Goal: Information Seeking & Learning: Check status

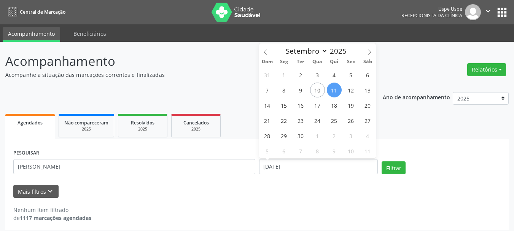
select select "8"
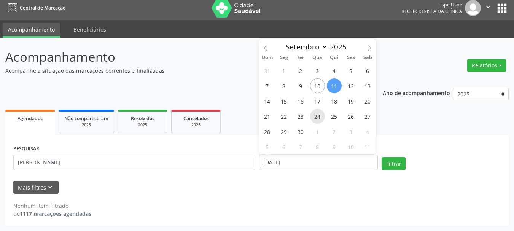
click at [318, 118] on span "24" at bounding box center [317, 116] width 15 height 15
type input "[DATE]"
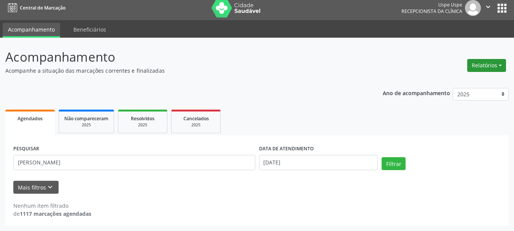
click at [474, 66] on button "Relatórios" at bounding box center [486, 65] width 39 height 13
click at [462, 83] on link "Agendamentos" at bounding box center [465, 81] width 82 height 11
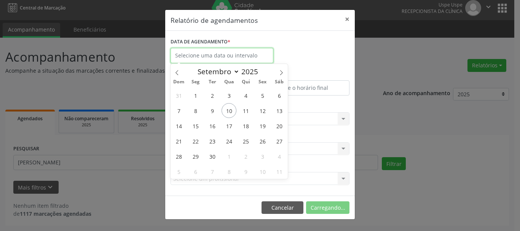
click at [184, 54] on input "text" at bounding box center [221, 55] width 103 height 15
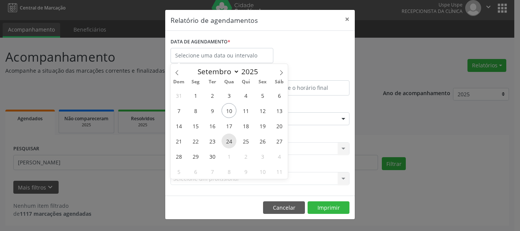
click at [223, 142] on span "24" at bounding box center [228, 141] width 15 height 15
type input "[DATE]"
click at [223, 142] on span "24" at bounding box center [228, 141] width 15 height 15
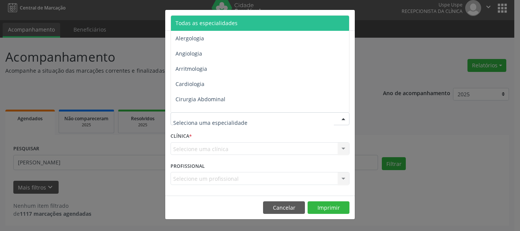
click at [199, 16] on span "Todas as especialidades" at bounding box center [260, 23] width 179 height 15
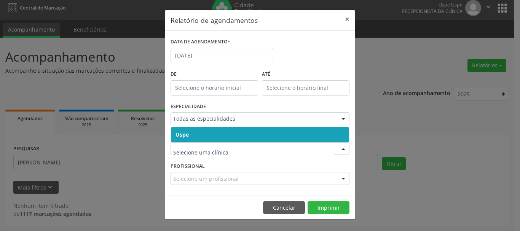
click at [182, 137] on span "Uspe" at bounding box center [181, 134] width 13 height 7
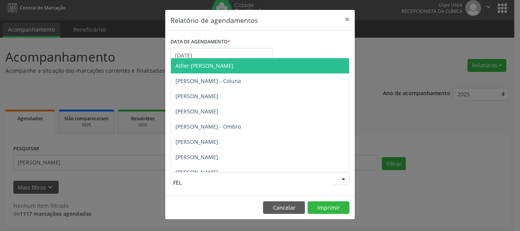
type input "FELI"
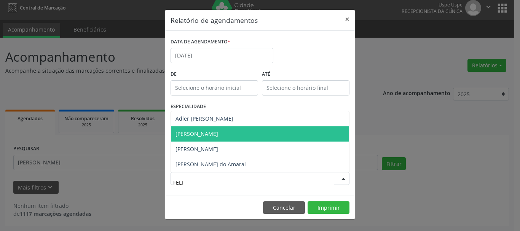
click at [218, 128] on span "[PERSON_NAME]" at bounding box center [260, 133] width 178 height 15
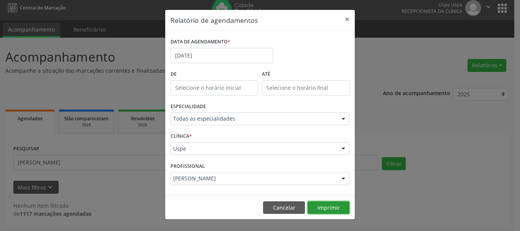
click at [320, 203] on button "Imprimir" at bounding box center [328, 207] width 42 height 13
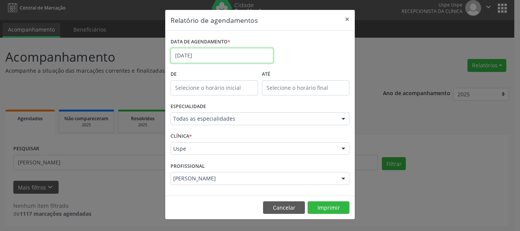
click at [212, 60] on body "Central de Marcação Uspe Uspe Recepcionista da clínica  Configurações Sair app…" at bounding box center [260, 111] width 520 height 231
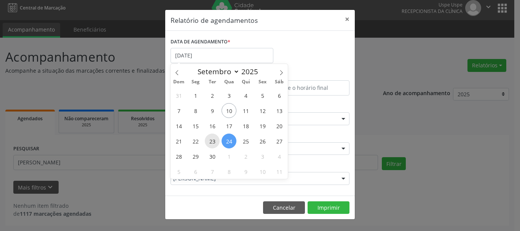
click at [216, 143] on span "23" at bounding box center [212, 141] width 15 height 15
type input "[DATE]"
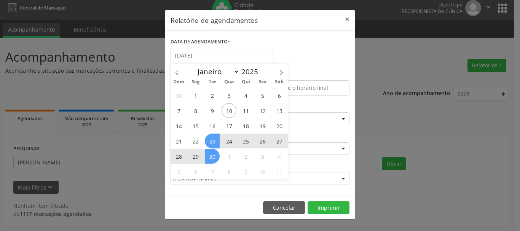
click at [215, 155] on span "30" at bounding box center [212, 156] width 15 height 15
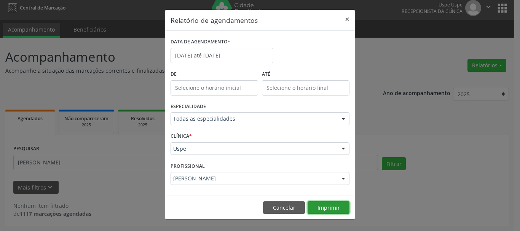
click at [319, 207] on button "Imprimir" at bounding box center [328, 207] width 42 height 13
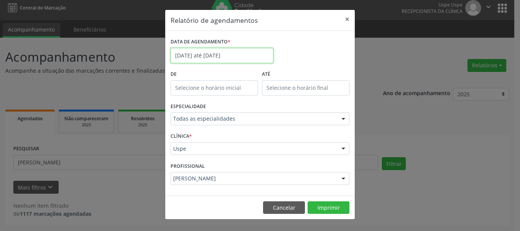
click at [212, 52] on input "[DATE] até [DATE]" at bounding box center [221, 55] width 103 height 15
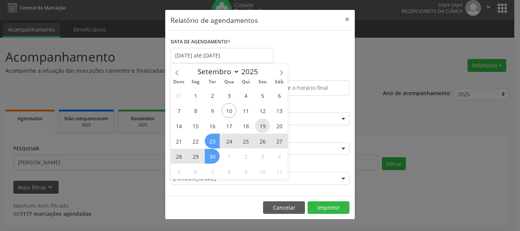
click at [265, 123] on span "19" at bounding box center [262, 125] width 15 height 15
type input "[DATE]"
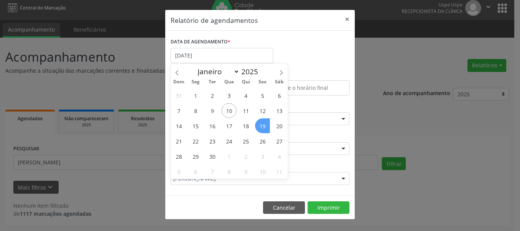
click at [265, 123] on span "19" at bounding box center [262, 125] width 15 height 15
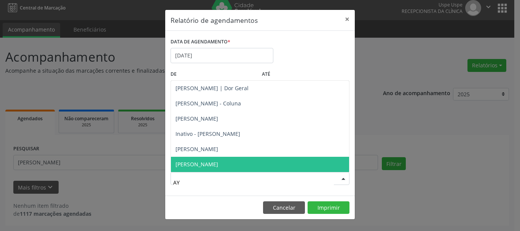
type input "AYR"
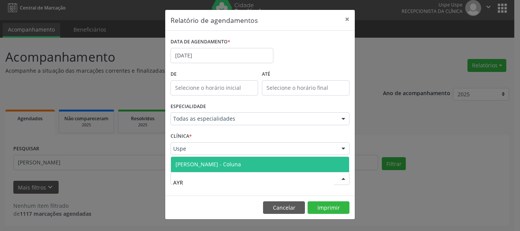
click at [224, 164] on span "[PERSON_NAME] - Coluna" at bounding box center [207, 164] width 65 height 7
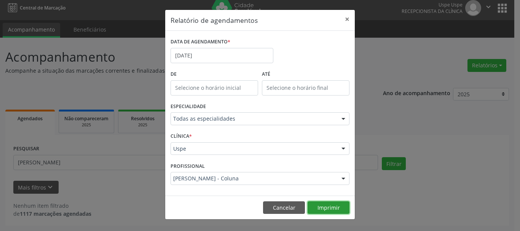
click at [315, 202] on button "Imprimir" at bounding box center [328, 207] width 42 height 13
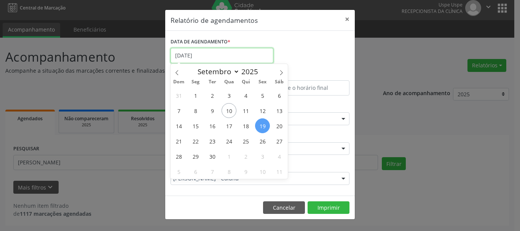
click at [242, 56] on input "[DATE]" at bounding box center [221, 55] width 103 height 15
click at [244, 108] on span "11" at bounding box center [245, 110] width 15 height 15
type input "[DATE]"
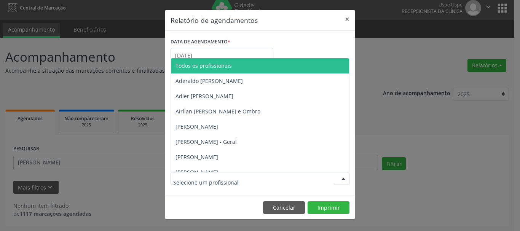
click at [197, 65] on span "Todos os profissionais" at bounding box center [203, 65] width 56 height 7
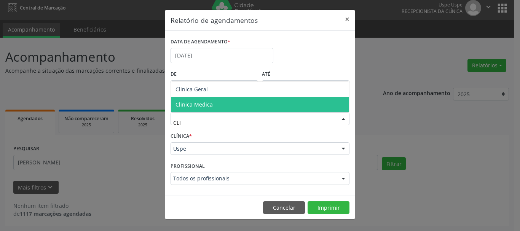
click at [210, 105] on span "Clinica Medica" at bounding box center [193, 104] width 37 height 7
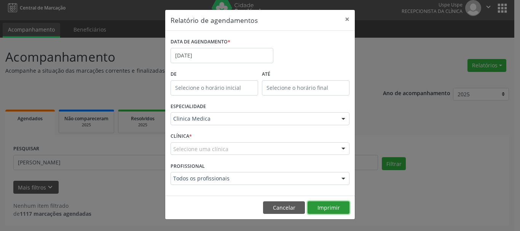
click at [331, 204] on button "Imprimir" at bounding box center [328, 207] width 42 height 13
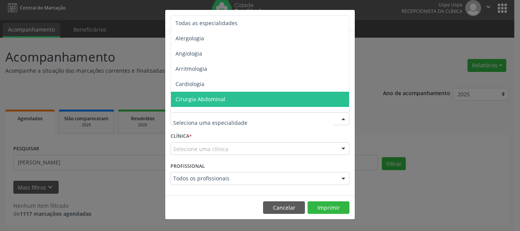
click at [203, 123] on div at bounding box center [259, 118] width 179 height 13
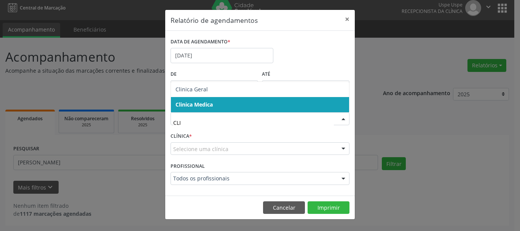
type input "CLIN"
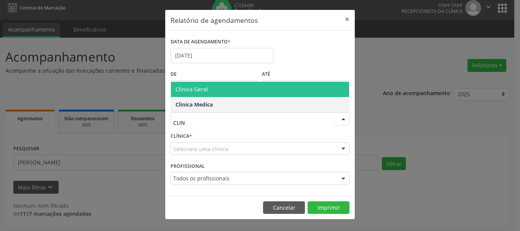
click at [191, 90] on span "Clinica Geral" at bounding box center [191, 89] width 32 height 7
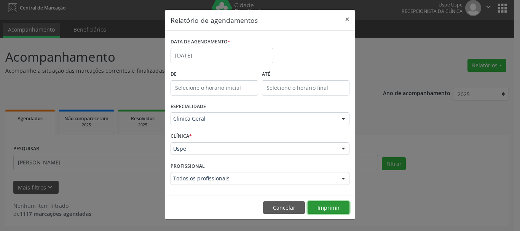
click at [324, 203] on button "Imprimir" at bounding box center [328, 207] width 42 height 13
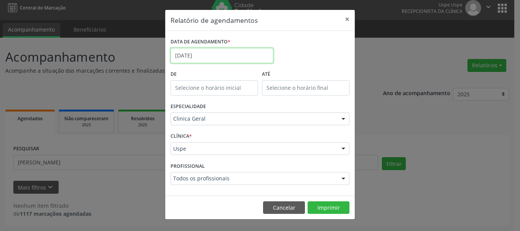
click at [235, 57] on input "[DATE]" at bounding box center [221, 55] width 103 height 15
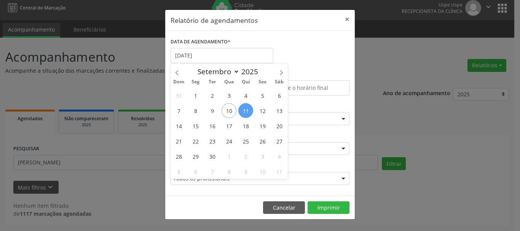
click at [248, 106] on span "11" at bounding box center [245, 110] width 15 height 15
type input "[DATE]"
click at [248, 106] on span "11" at bounding box center [245, 110] width 15 height 15
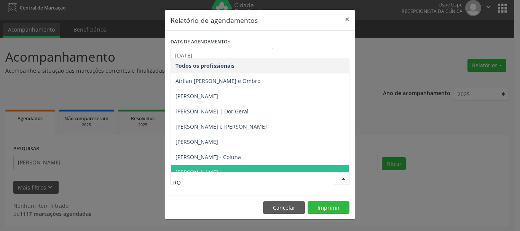
type input "[PERSON_NAME]"
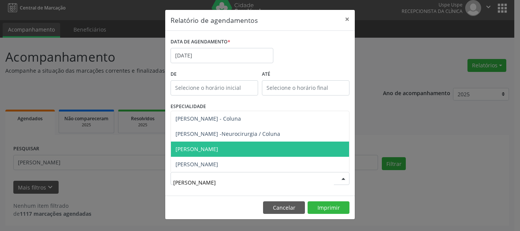
click at [218, 152] on span "[PERSON_NAME]" at bounding box center [196, 148] width 43 height 7
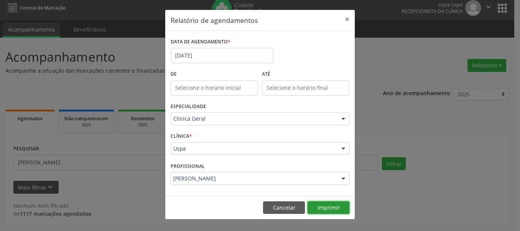
click at [324, 206] on button "Imprimir" at bounding box center [328, 207] width 42 height 13
click at [318, 201] on button "Imprimir" at bounding box center [328, 207] width 42 height 13
click at [350, 16] on button "×" at bounding box center [346, 19] width 15 height 19
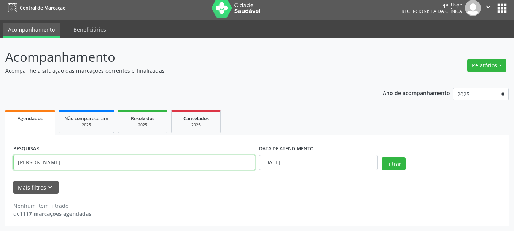
click at [214, 161] on input "[PERSON_NAME]" at bounding box center [134, 162] width 242 height 15
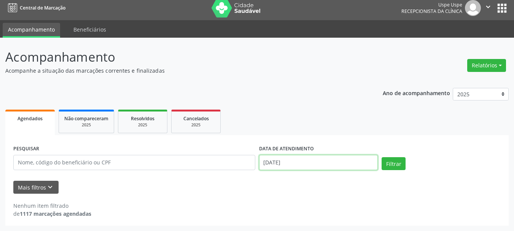
click at [274, 161] on input "[DATE]" at bounding box center [318, 162] width 119 height 15
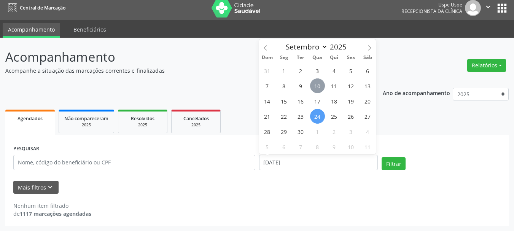
click at [323, 86] on span "10" at bounding box center [317, 85] width 15 height 15
type input "[DATE]"
click at [323, 86] on span "10" at bounding box center [317, 85] width 15 height 15
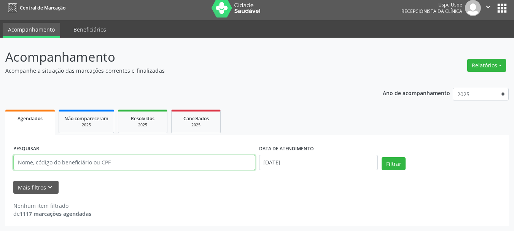
click at [136, 170] on input "text" at bounding box center [134, 162] width 242 height 15
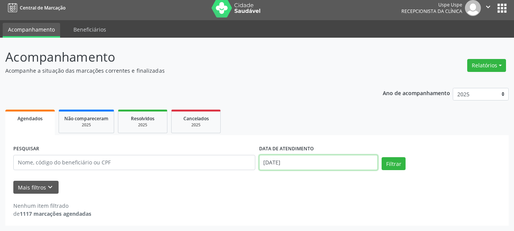
click at [278, 166] on input "[DATE]" at bounding box center [318, 162] width 119 height 15
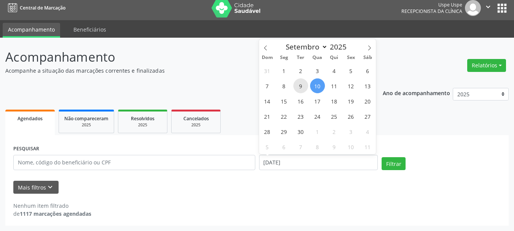
click at [295, 86] on span "9" at bounding box center [300, 85] width 15 height 15
type input "09/09/2025"
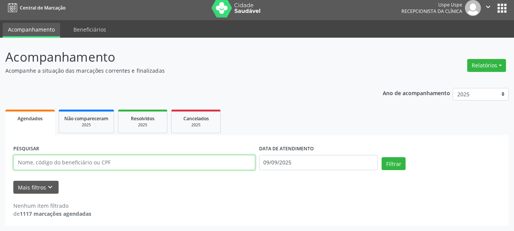
click at [158, 160] on input "text" at bounding box center [134, 162] width 242 height 15
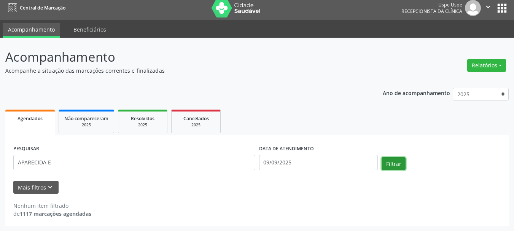
click at [391, 165] on button "Filtrar" at bounding box center [393, 163] width 24 height 13
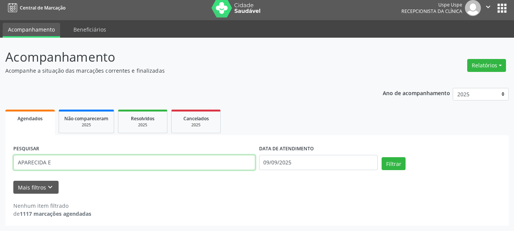
click at [205, 167] on input "APARECIDA E" at bounding box center [134, 162] width 242 height 15
click at [381, 157] on button "Filtrar" at bounding box center [393, 163] width 24 height 13
click at [111, 164] on input "APARECIDA EU" at bounding box center [134, 162] width 242 height 15
type input "APARECIDA E"
click at [381, 157] on button "Filtrar" at bounding box center [393, 163] width 24 height 13
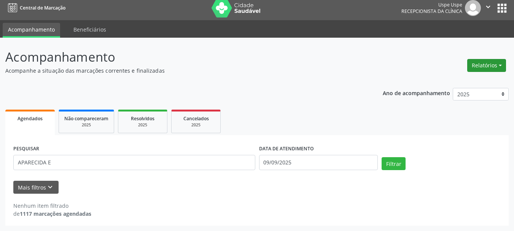
click at [481, 66] on button "Relatórios" at bounding box center [486, 65] width 39 height 13
click at [466, 81] on link "Agendamentos" at bounding box center [465, 81] width 82 height 11
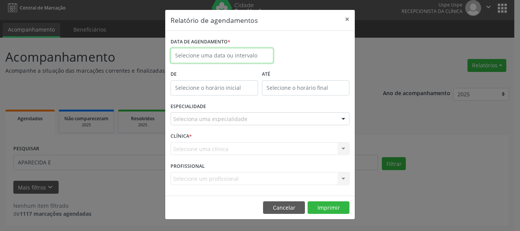
click at [208, 56] on input "text" at bounding box center [221, 55] width 103 height 15
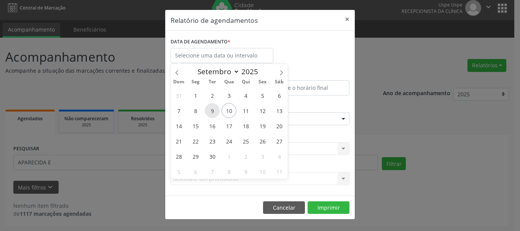
click at [215, 113] on span "9" at bounding box center [212, 110] width 15 height 15
type input "09/09/2025"
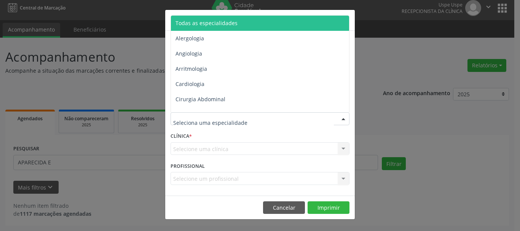
click at [218, 22] on span "Todas as especialidades" at bounding box center [206, 22] width 62 height 7
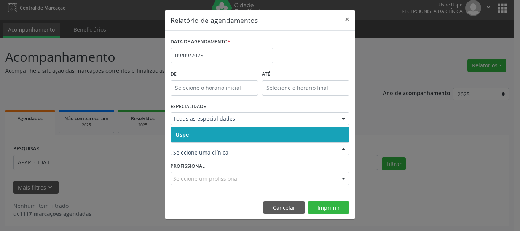
click at [185, 137] on span "Uspe" at bounding box center [181, 134] width 13 height 7
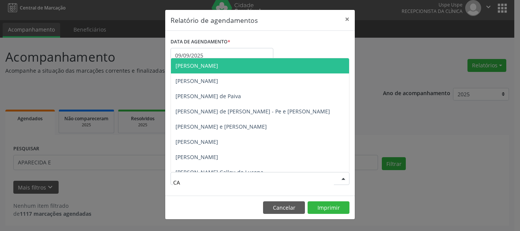
type input "CAR"
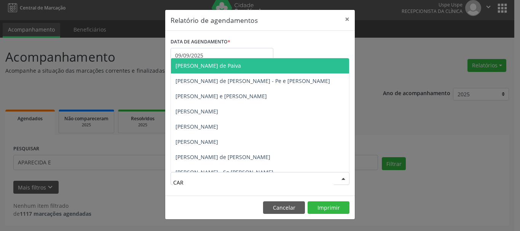
click at [232, 65] on span "[PERSON_NAME] de Paiva" at bounding box center [207, 65] width 65 height 7
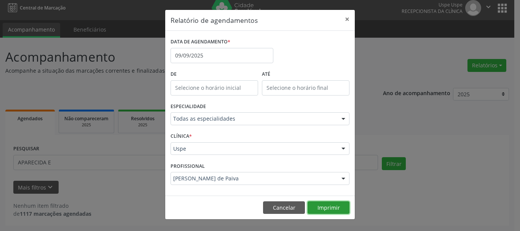
click at [327, 209] on button "Imprimir" at bounding box center [328, 207] width 42 height 13
click at [287, 204] on button "Cancelar" at bounding box center [284, 207] width 42 height 13
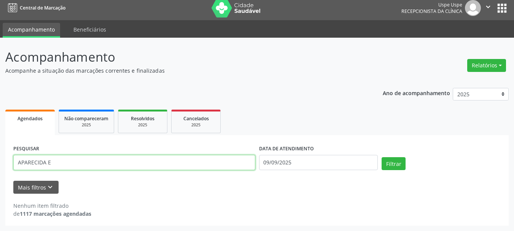
click at [159, 163] on input "APARECIDA E" at bounding box center [134, 162] width 242 height 15
type input "APARECIDA ELZITA"
click at [381, 157] on button "Filtrar" at bounding box center [393, 163] width 24 height 13
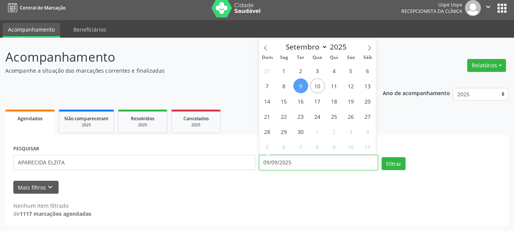
click at [281, 161] on input "09/09/2025" at bounding box center [318, 162] width 119 height 15
click at [280, 69] on span "1" at bounding box center [284, 70] width 15 height 15
type input "[DATE]"
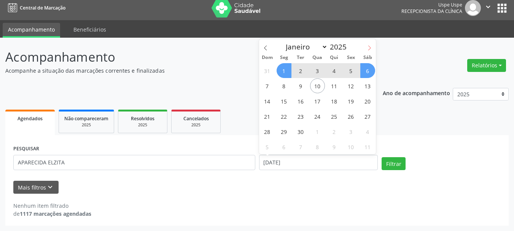
click at [367, 48] on icon at bounding box center [369, 47] width 5 height 5
select select "9"
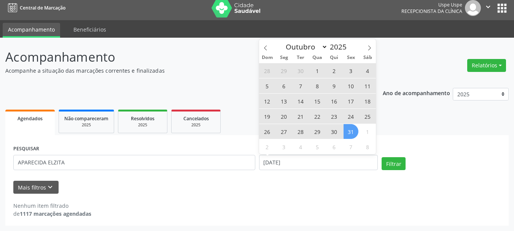
click at [349, 131] on span "31" at bounding box center [350, 131] width 15 height 15
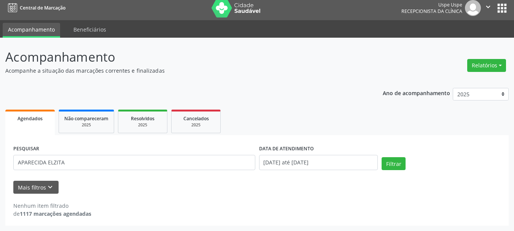
click at [405, 168] on div "Filtrar" at bounding box center [441, 166] width 123 height 18
click at [398, 164] on button "Filtrar" at bounding box center [393, 163] width 24 height 13
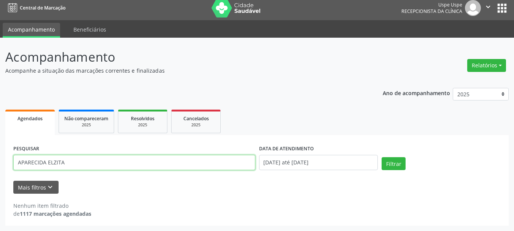
click at [155, 161] on input "APARECIDA ELZITA" at bounding box center [134, 162] width 242 height 15
click at [381, 157] on button "Filtrar" at bounding box center [393, 163] width 24 height 13
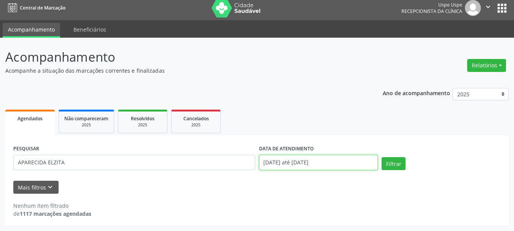
click at [289, 164] on input "[DATE] até [DATE]" at bounding box center [318, 162] width 119 height 15
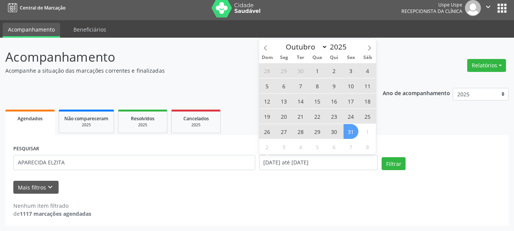
click at [354, 133] on span "31" at bounding box center [350, 131] width 15 height 15
type input "[DATE]"
click at [267, 46] on icon at bounding box center [265, 47] width 5 height 5
select select "8"
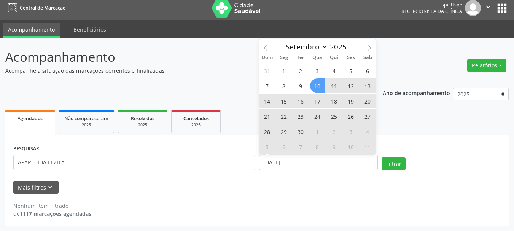
click at [320, 87] on span "10" at bounding box center [317, 85] width 15 height 15
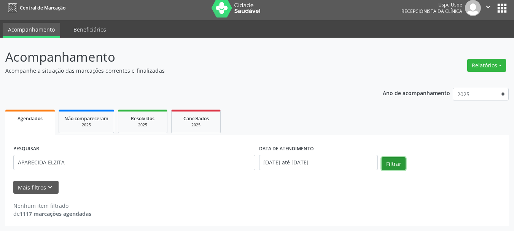
click at [384, 159] on button "Filtrar" at bounding box center [393, 163] width 24 height 13
